Goal: Navigation & Orientation: Find specific page/section

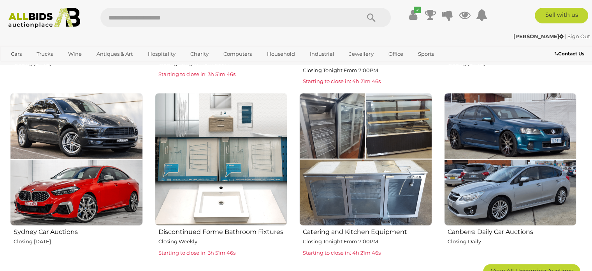
scroll to position [461, 0]
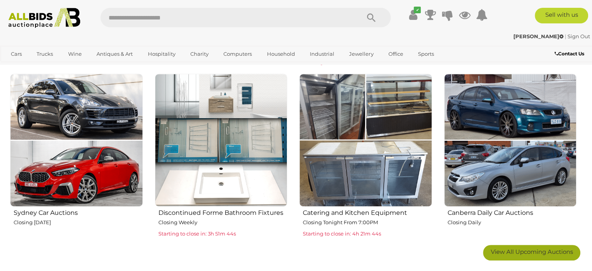
click at [537, 248] on span "View All Upcoming Auctions" at bounding box center [532, 251] width 82 height 7
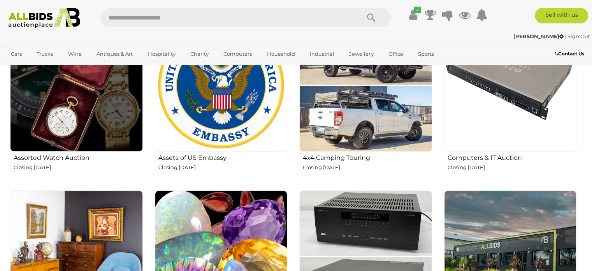
scroll to position [843, 0]
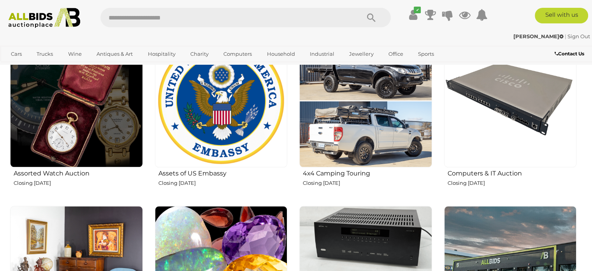
click at [202, 107] on img at bounding box center [221, 100] width 133 height 133
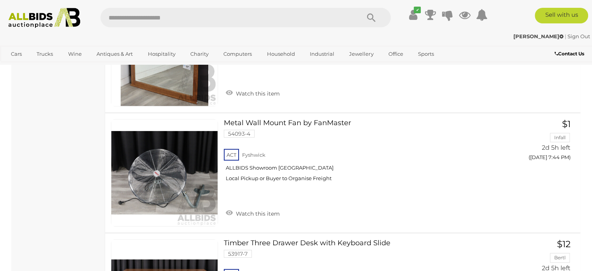
scroll to position [2350, 0]
